Goal: Transaction & Acquisition: Purchase product/service

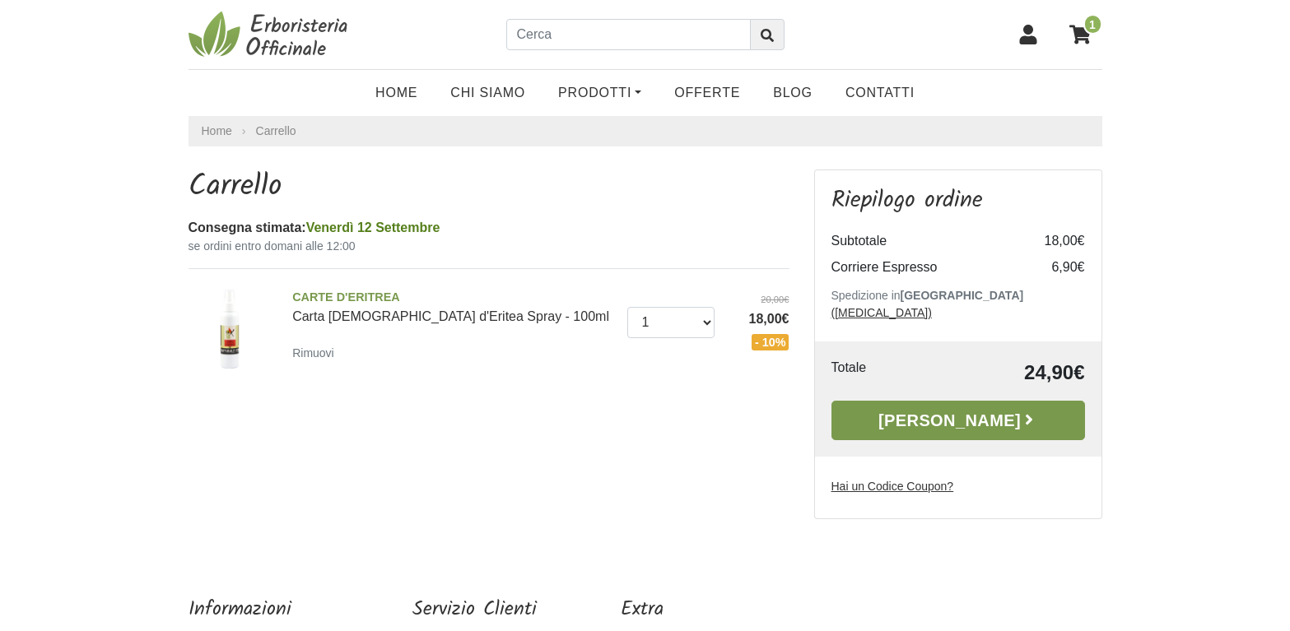
click at [929, 408] on link "[PERSON_NAME]" at bounding box center [959, 421] width 254 height 40
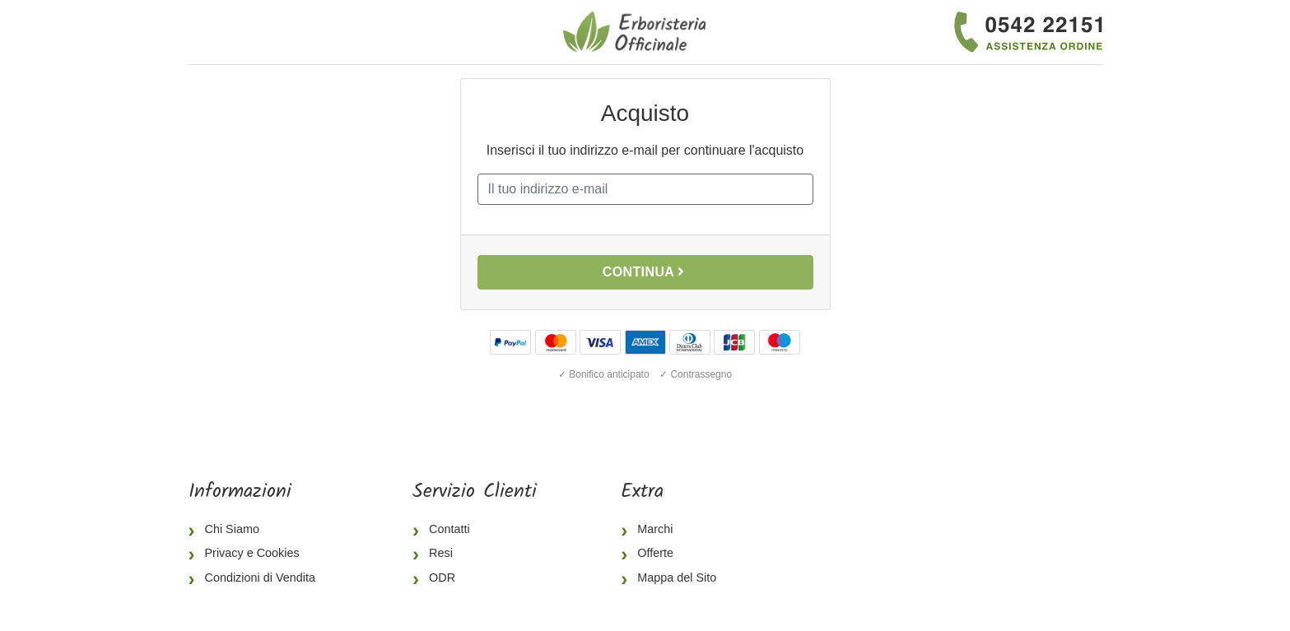
click at [640, 193] on input "E-mail" at bounding box center [646, 189] width 336 height 31
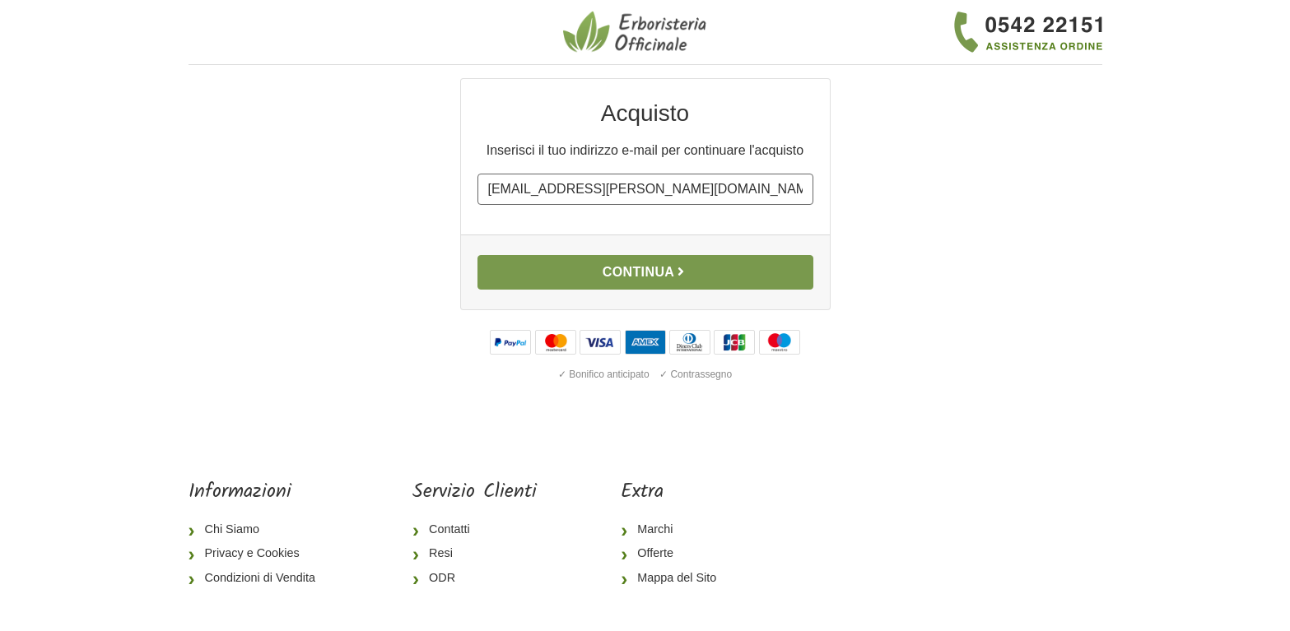
type input "[EMAIL_ADDRESS][PERSON_NAME][DOMAIN_NAME]"
click at [662, 268] on button "Continua" at bounding box center [646, 272] width 336 height 35
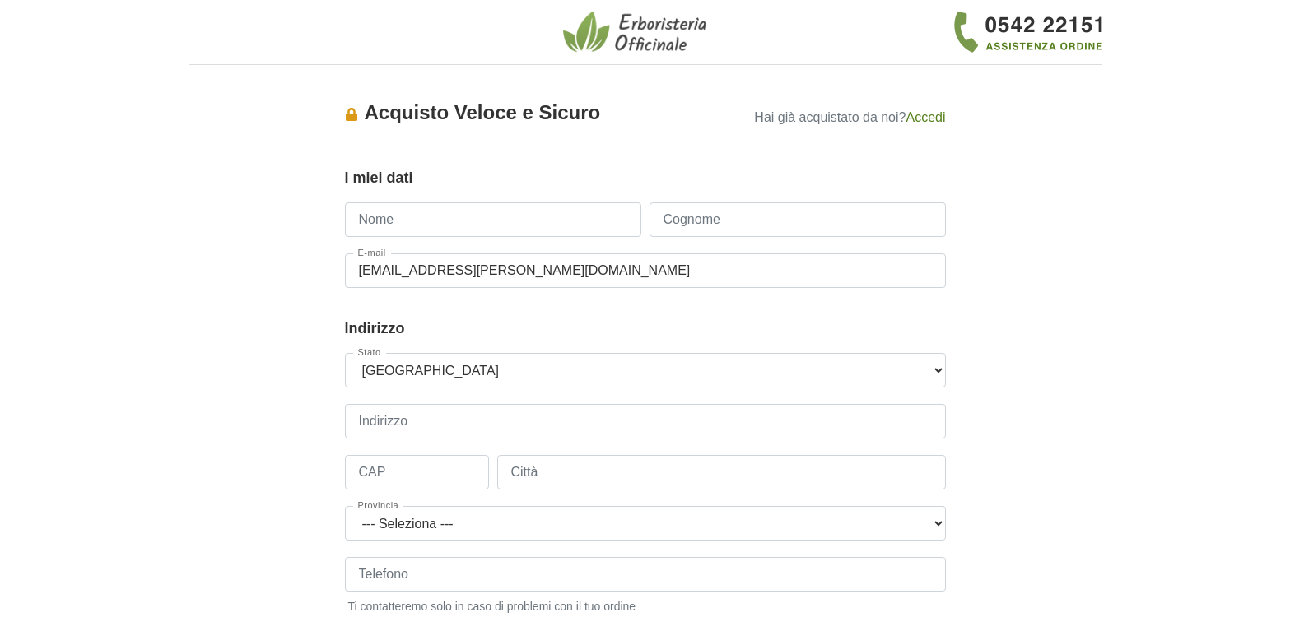
click at [446, 224] on input "Nome" at bounding box center [493, 220] width 296 height 35
type input "[PERSON_NAME]"
type input "PENIN"
select select "74"
type input "[STREET_ADDRESS]"
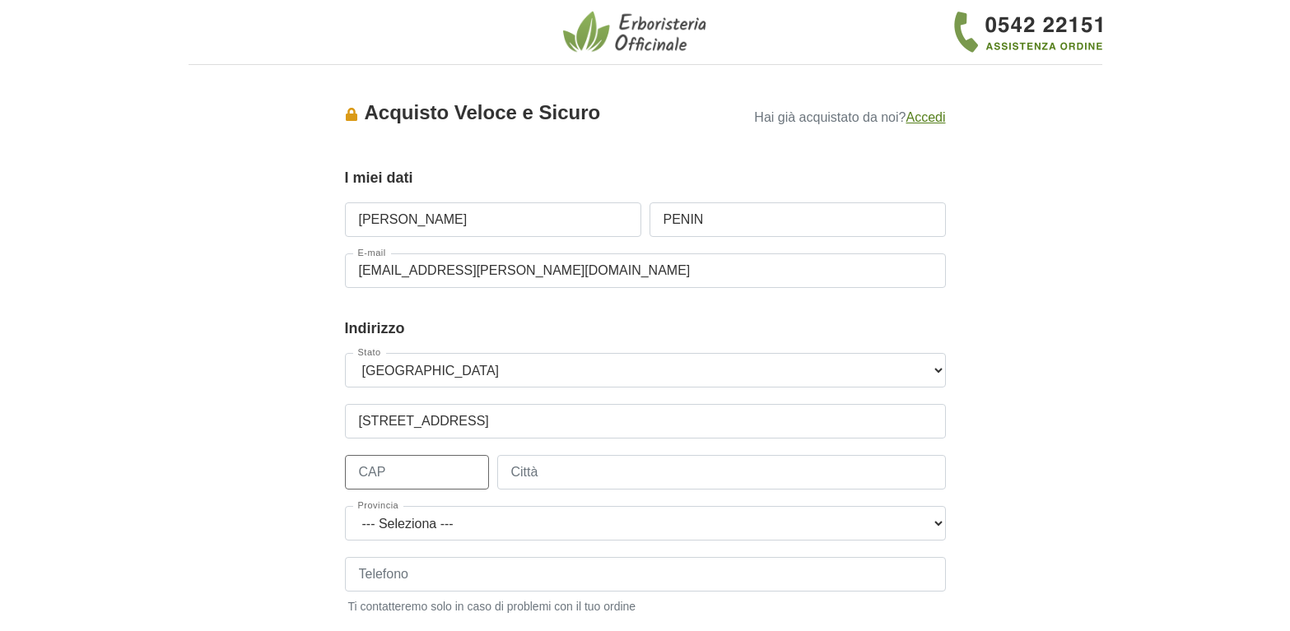
type input "09350"
type input "Les [PERSON_NAME]-sur-Arize"
type input "[PHONE_NUMBER]"
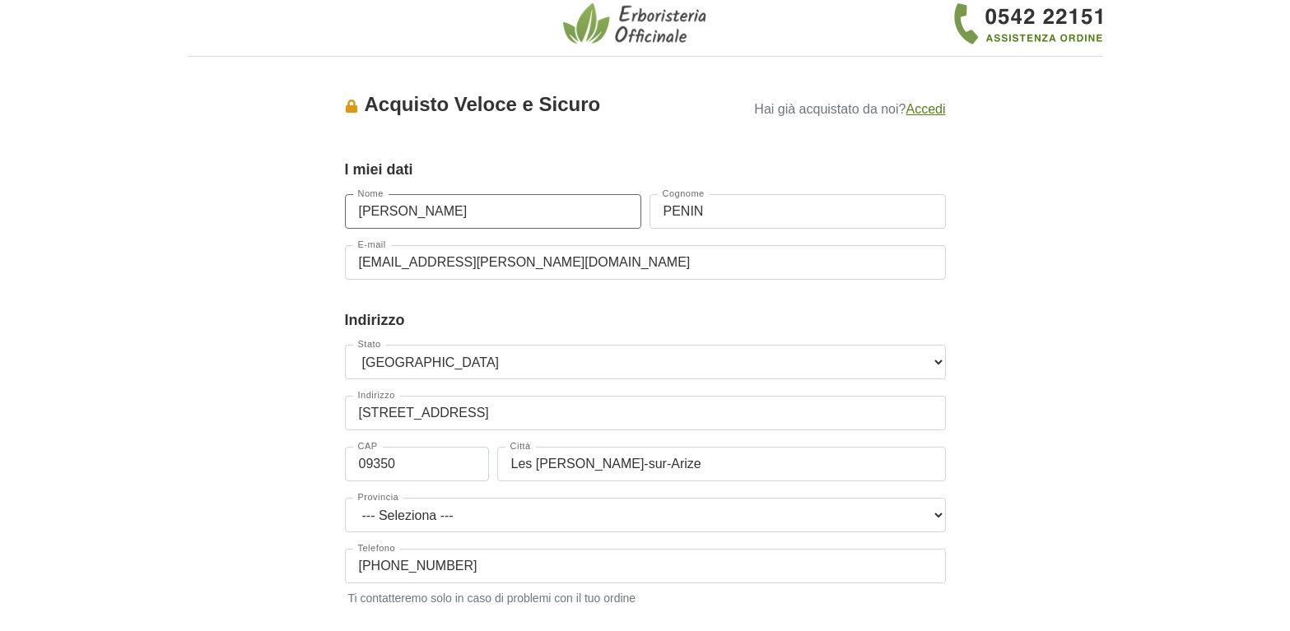
scroll to position [252, 0]
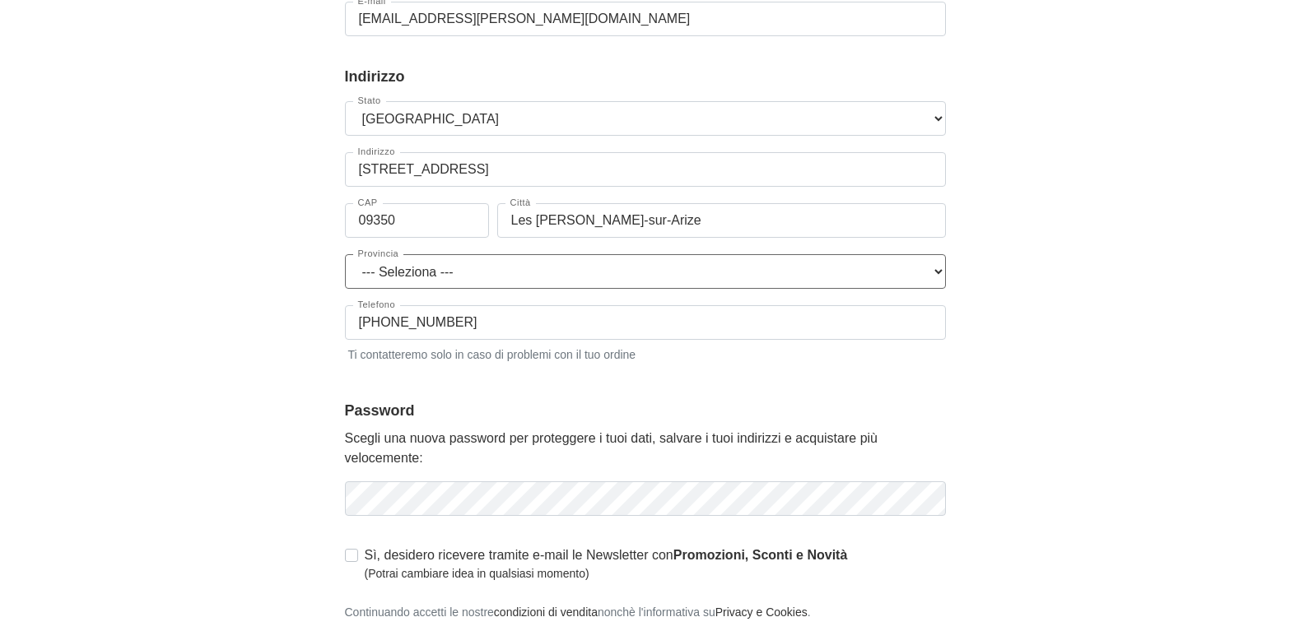
click at [345, 254] on select "--- [GEOGRAPHIC_DATA] [GEOGRAPHIC_DATA] [GEOGRAPHIC_DATA] [GEOGRAPHIC_DATA] de …" at bounding box center [645, 271] width 601 height 35
select select "1122"
click option "[GEOGRAPHIC_DATA]" at bounding box center [0, 0] width 0 height 0
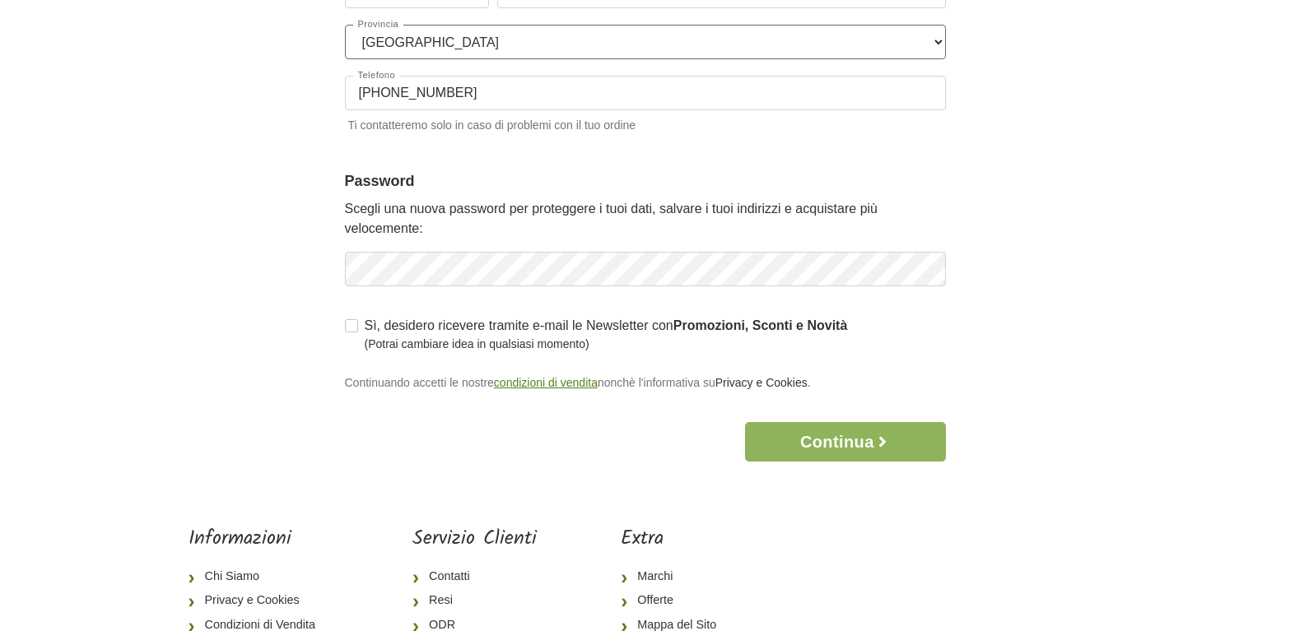
scroll to position [504, 0]
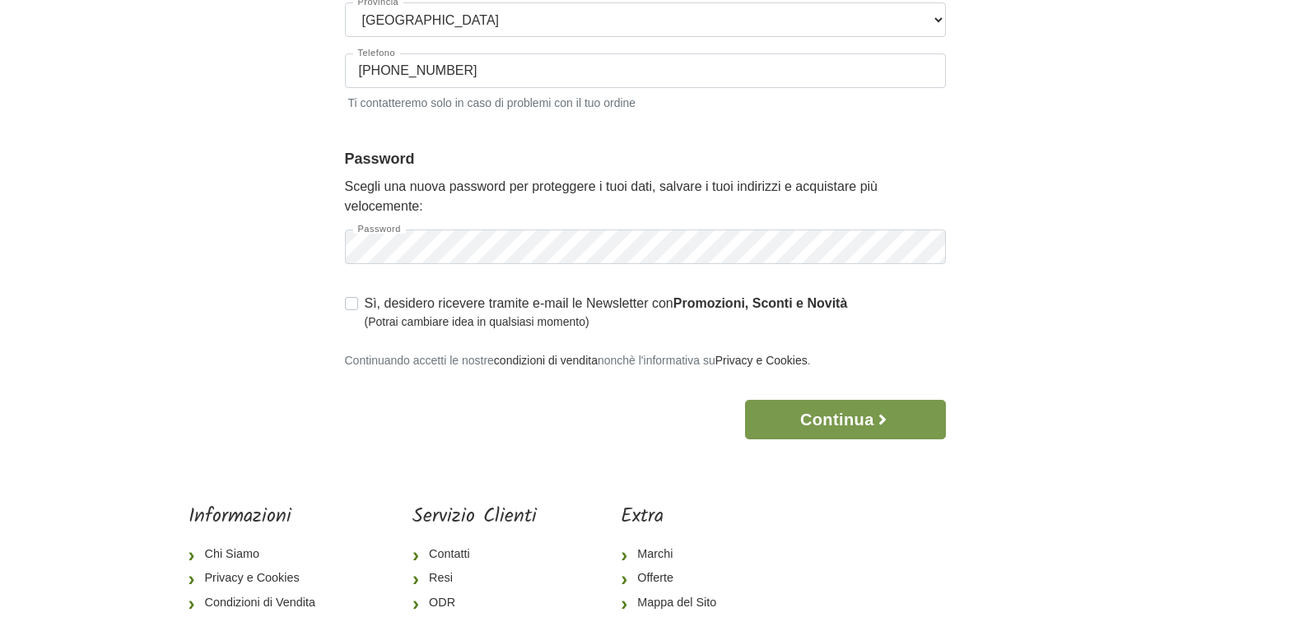
click at [855, 423] on button "Continua" at bounding box center [845, 420] width 200 height 40
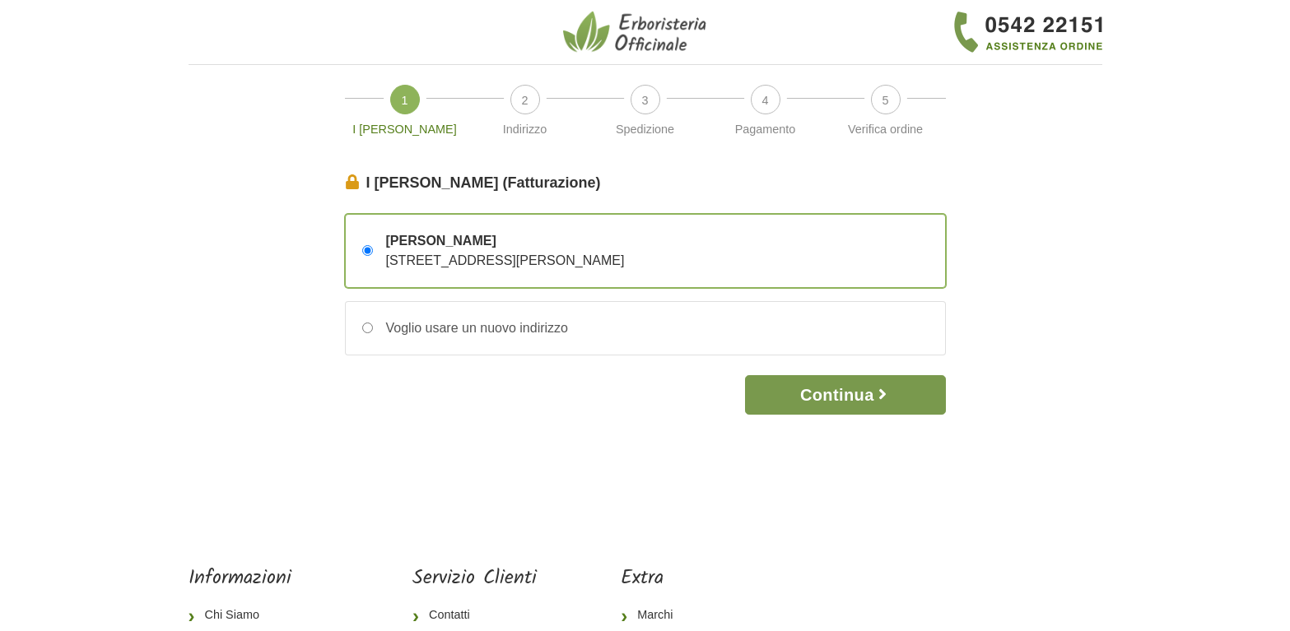
click at [860, 398] on button "Continua" at bounding box center [845, 395] width 200 height 40
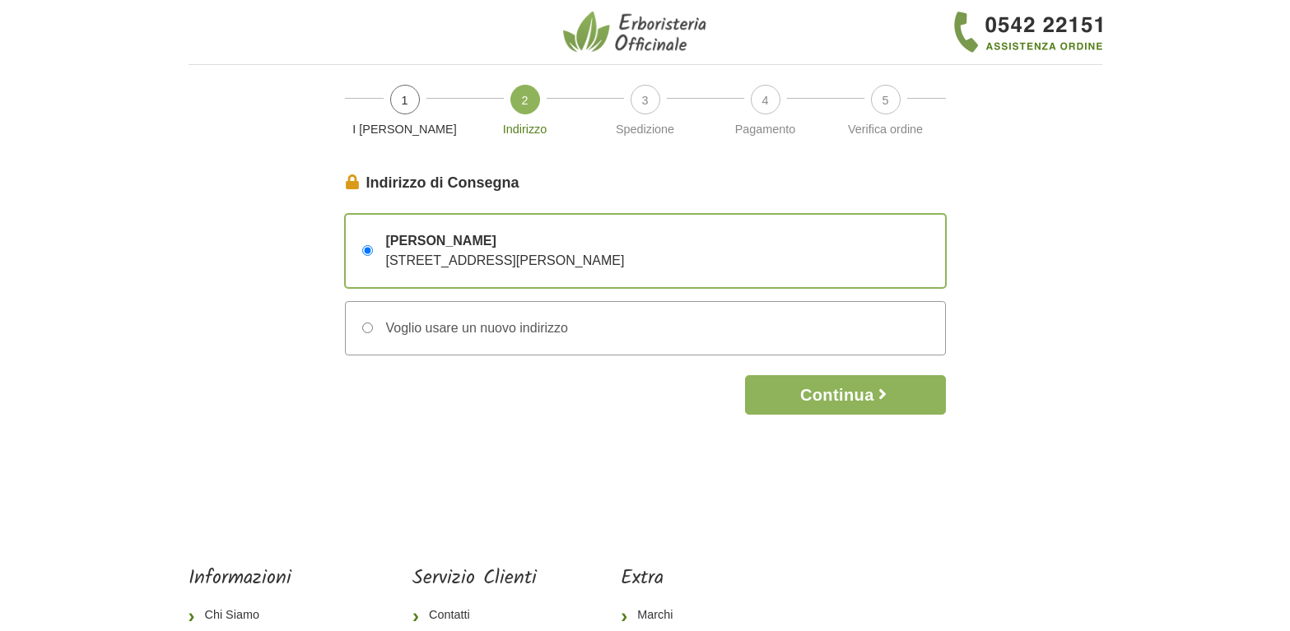
click at [367, 329] on input "Voglio usare un nuovo indirizzo" at bounding box center [367, 328] width 11 height 11
radio input "true"
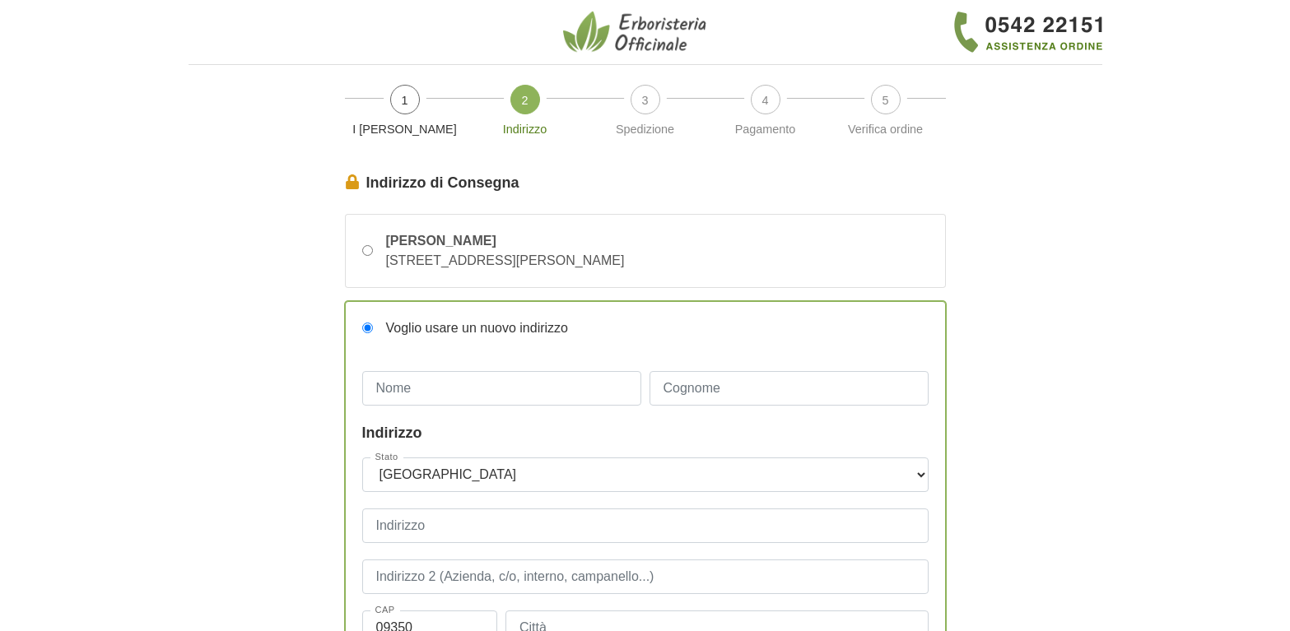
click at [369, 325] on input "Voglio usare un nuovo indirizzo" at bounding box center [367, 328] width 11 height 11
click at [369, 329] on input "Voglio usare un nuovo indirizzo" at bounding box center [367, 328] width 11 height 11
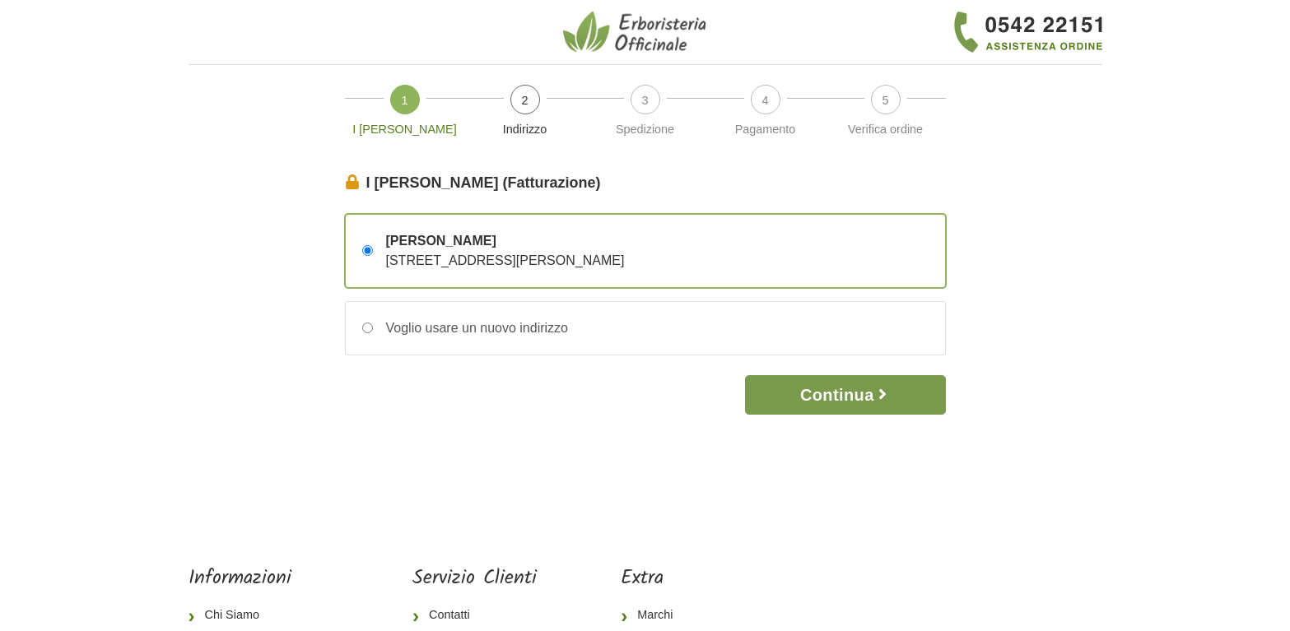
click at [861, 394] on button "Continua" at bounding box center [845, 395] width 200 height 40
click at [884, 395] on icon "button" at bounding box center [882, 394] width 16 height 16
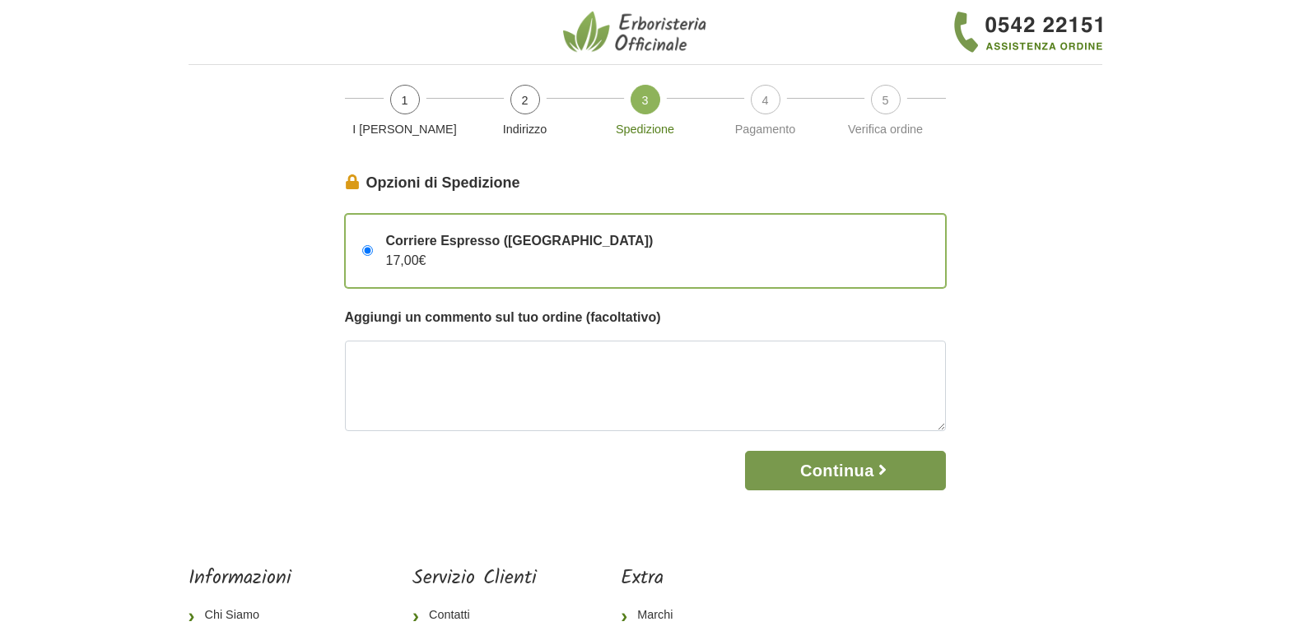
click at [865, 471] on button "Continua" at bounding box center [845, 471] width 200 height 40
